Goal: Check status

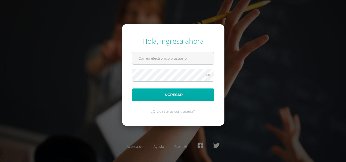
type input "a.morales.1edb@gmail.com"
click at [160, 97] on button "Ingresar" at bounding box center [173, 95] width 82 height 13
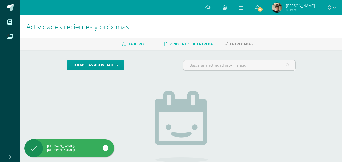
click at [184, 44] on span "Pendientes de entrega" at bounding box center [190, 44] width 43 height 4
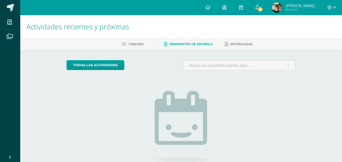
click at [260, 9] on icon at bounding box center [258, 7] width 4 height 5
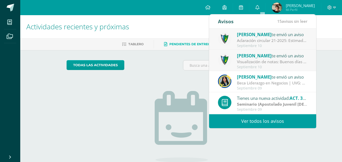
click at [244, 59] on div "Visualización de notas: Buenos días estimados padres y estudiantes, es un gusto…" at bounding box center [272, 62] width 70 height 6
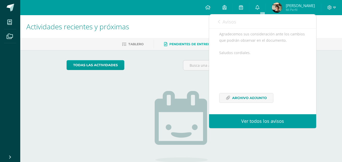
scroll to position [122, 0]
click at [251, 98] on span "Archivo Adjunto" at bounding box center [249, 97] width 35 height 9
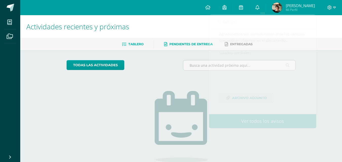
click at [135, 43] on span "Tablero" at bounding box center [135, 44] width 15 height 4
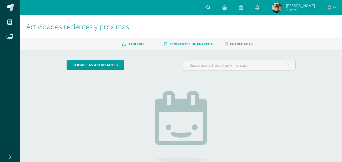
click at [180, 43] on span "Pendientes de entrega" at bounding box center [190, 44] width 43 height 4
click at [190, 43] on span "Pendientes de entrega" at bounding box center [190, 44] width 43 height 4
click at [227, 7] on icon at bounding box center [225, 7] width 4 height 5
click at [211, 8] on icon at bounding box center [207, 7] width 5 height 5
click at [211, 6] on icon at bounding box center [207, 7] width 5 height 5
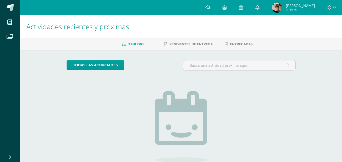
click at [132, 44] on span "Tablero" at bounding box center [135, 44] width 15 height 4
click at [227, 8] on icon at bounding box center [225, 7] width 4 height 5
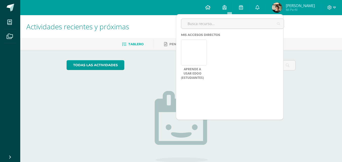
click at [211, 6] on icon at bounding box center [207, 7] width 5 height 5
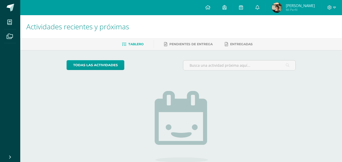
click at [172, 23] on h1 "Actividades recientes y próximas" at bounding box center [181, 26] width 310 height 23
